Goal: Transaction & Acquisition: Purchase product/service

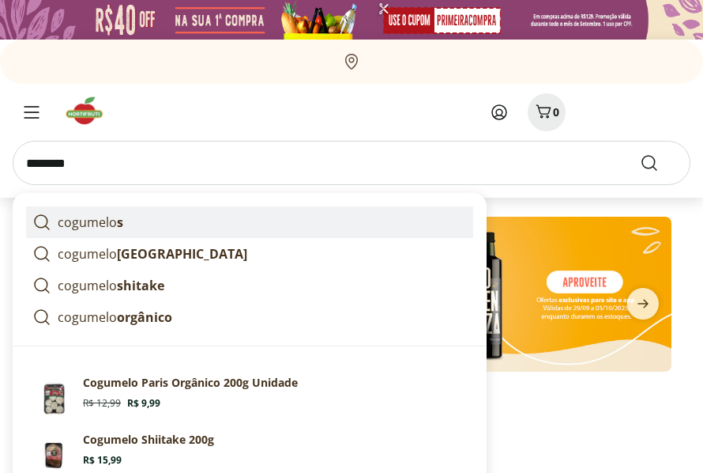
click at [160, 231] on link "cogumelo s" at bounding box center [249, 222] width 447 height 32
type input "*********"
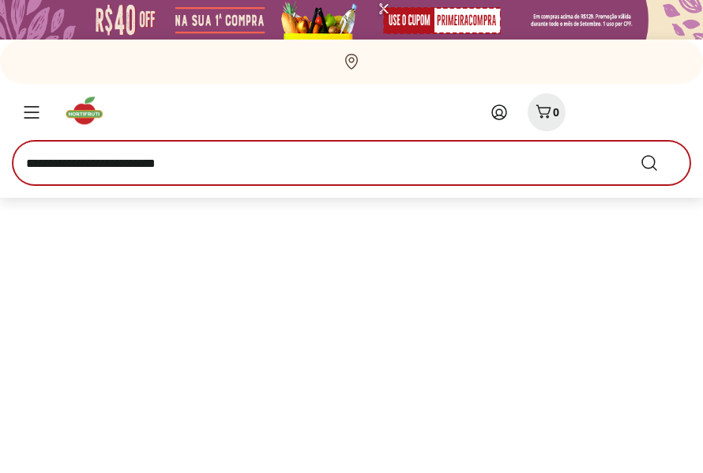
select select "**********"
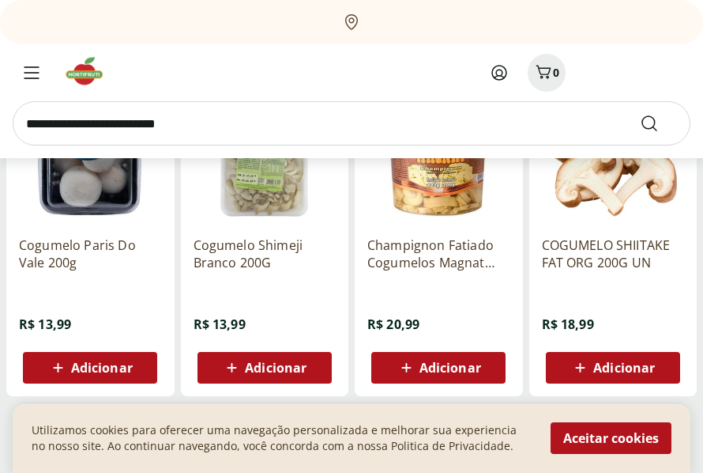
scroll to position [948, 0]
